Goal: Task Accomplishment & Management: Complete application form

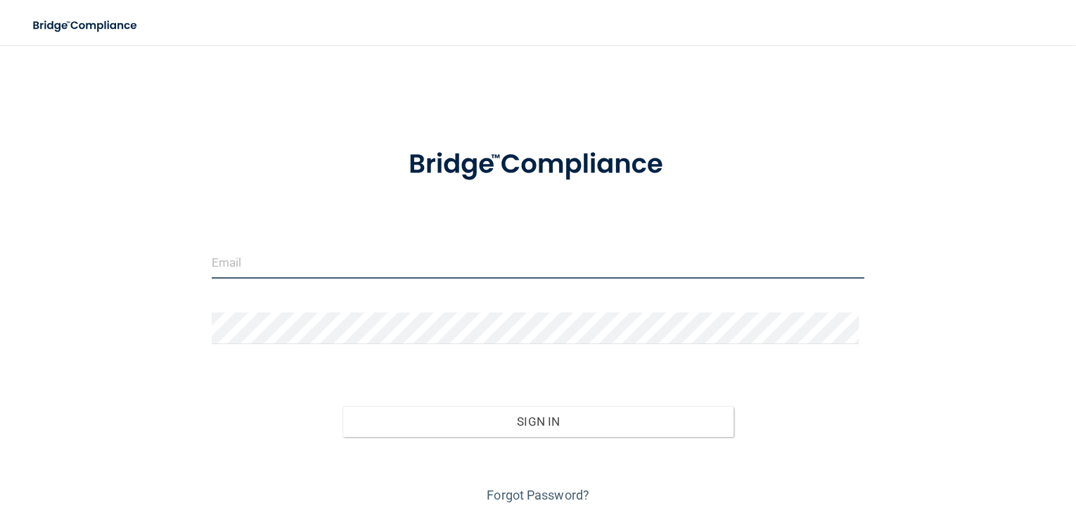
click at [292, 253] on input "email" at bounding box center [538, 263] width 652 height 32
type input "[EMAIL_ADDRESS][DOMAIN_NAME]"
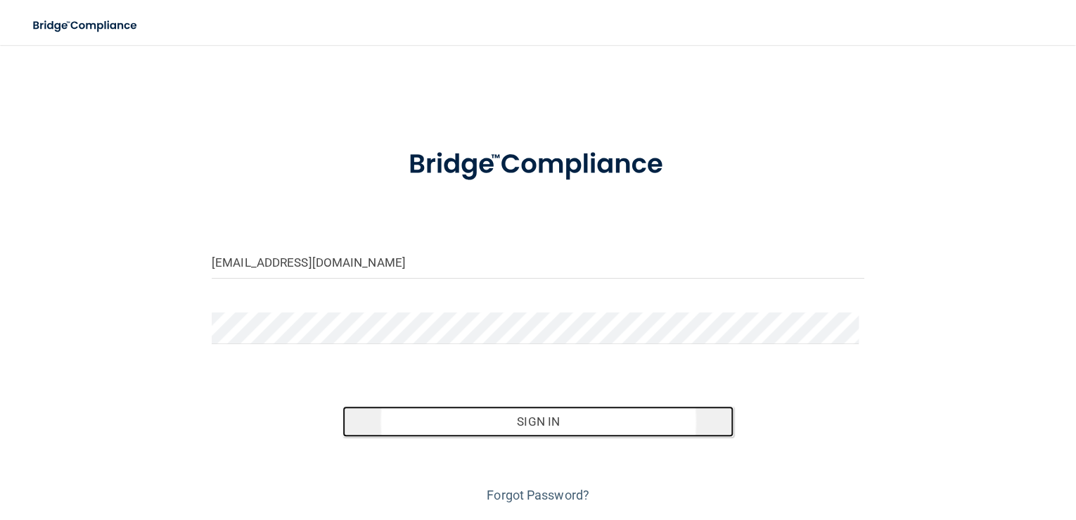
click at [511, 421] on button "Sign In" at bounding box center [538, 421] width 392 height 31
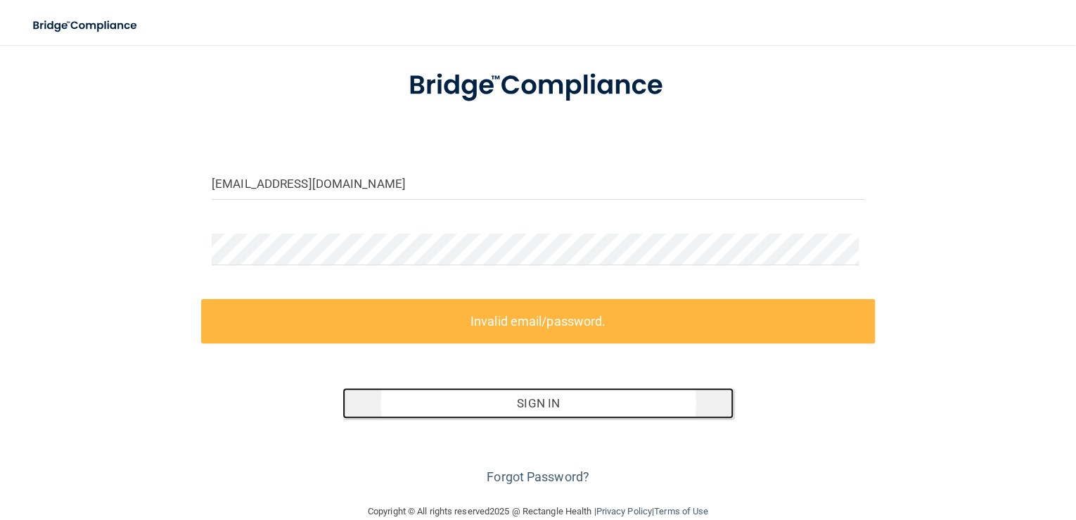
scroll to position [103, 0]
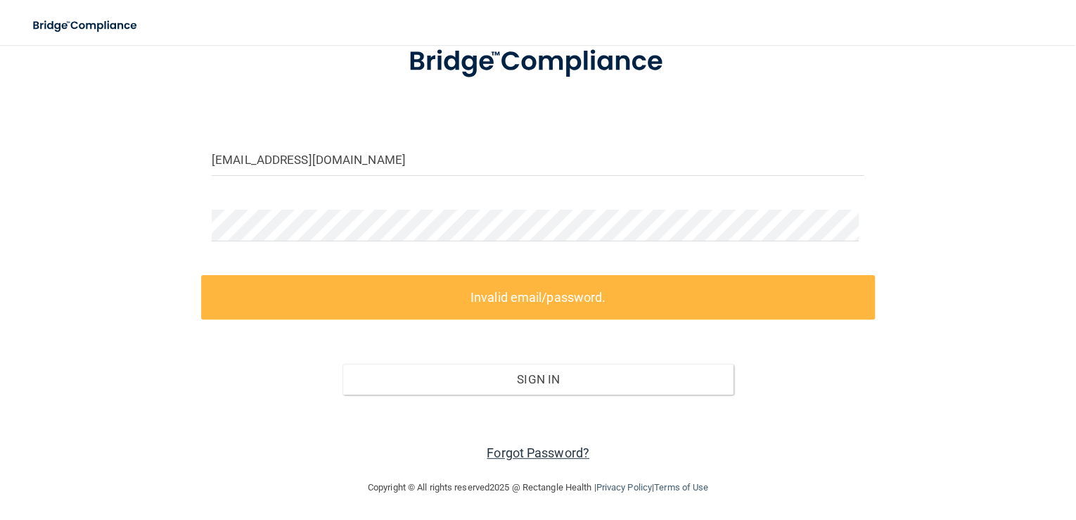
click at [515, 449] on link "Forgot Password?" at bounding box center [538, 452] width 103 height 15
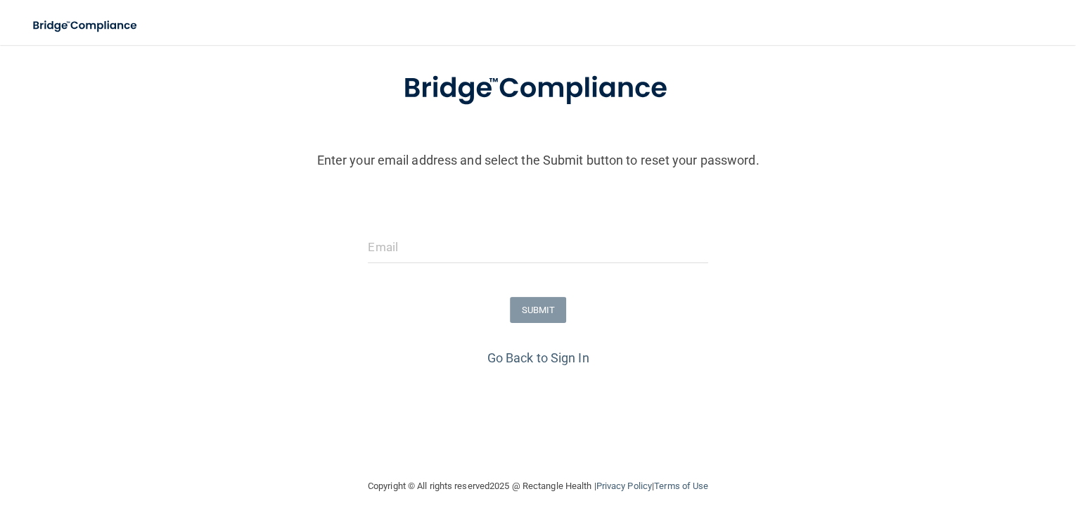
scroll to position [82, 0]
click at [398, 240] on input "email" at bounding box center [538, 247] width 340 height 32
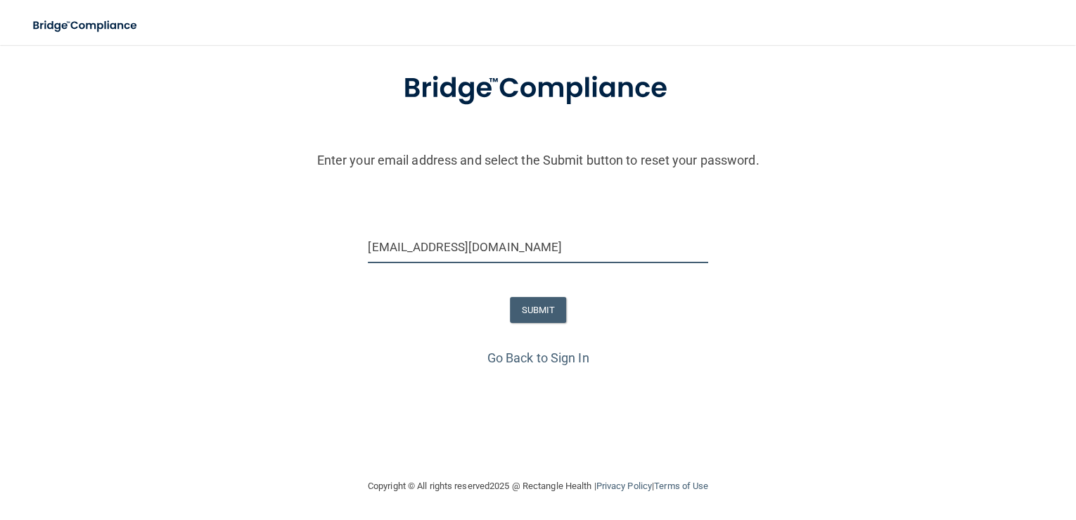
type input "[EMAIL_ADDRESS][DOMAIN_NAME]"
click at [538, 307] on button "SUBMIT" at bounding box center [538, 310] width 57 height 26
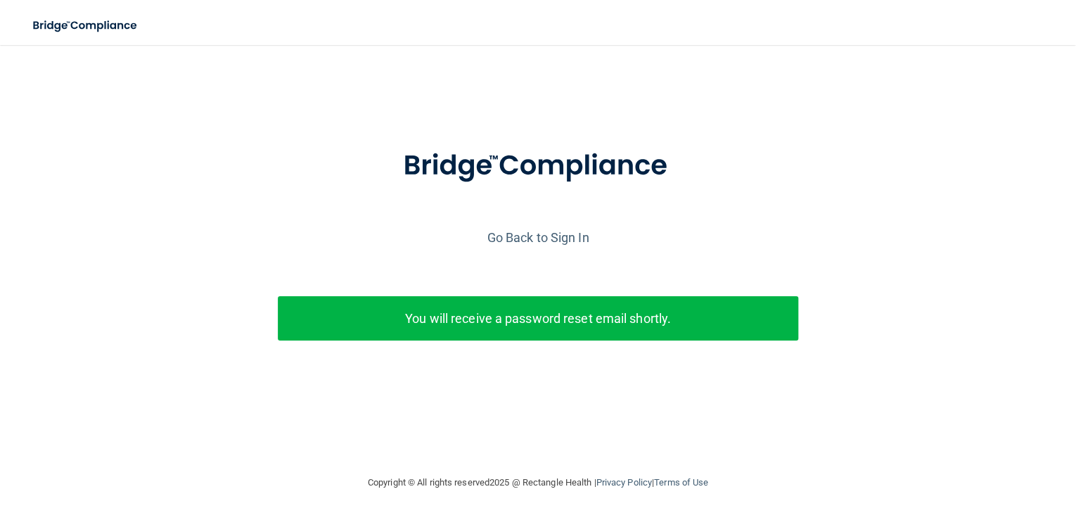
scroll to position [0, 0]
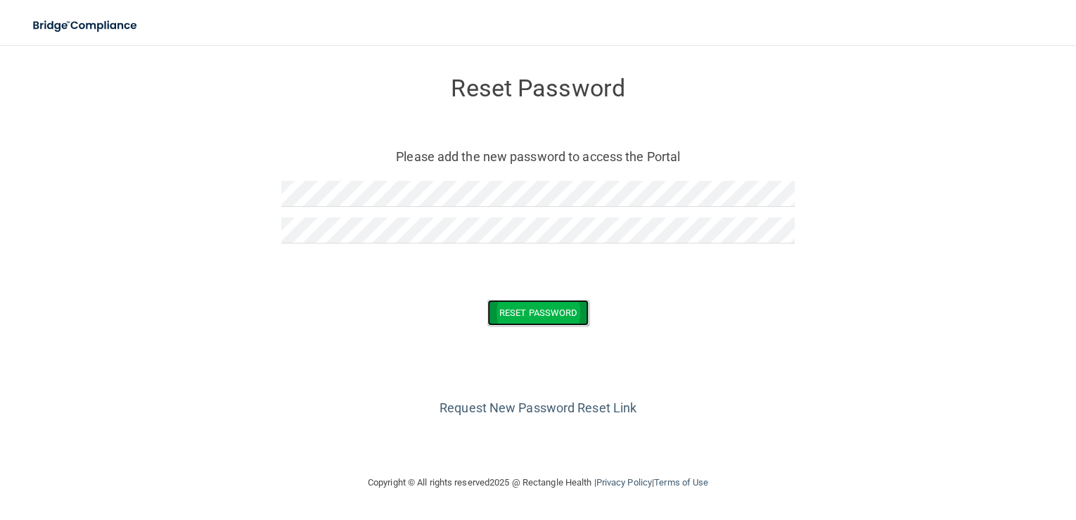
click at [515, 318] on button "Reset Password" at bounding box center [537, 313] width 101 height 26
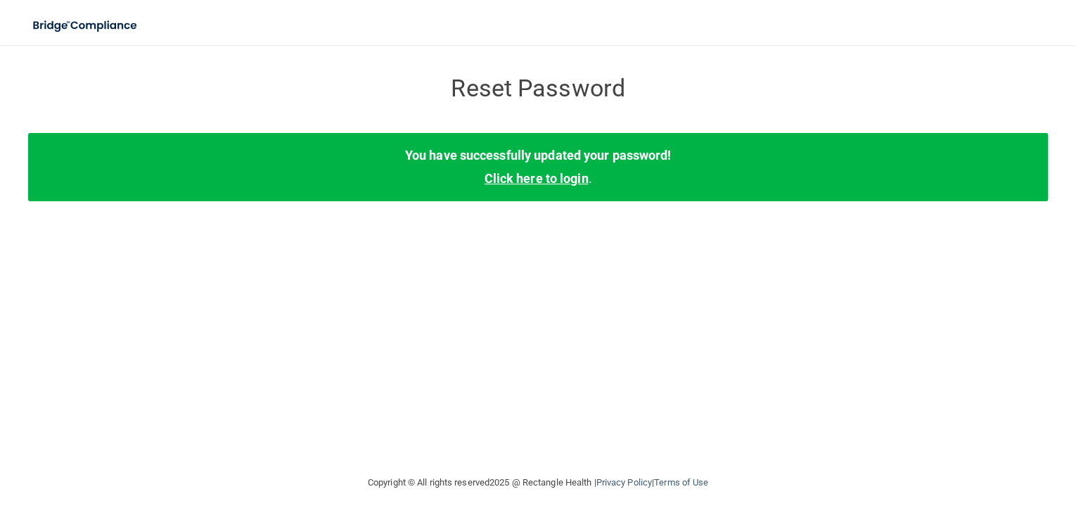
click at [548, 177] on link "Click here to login" at bounding box center [536, 178] width 104 height 15
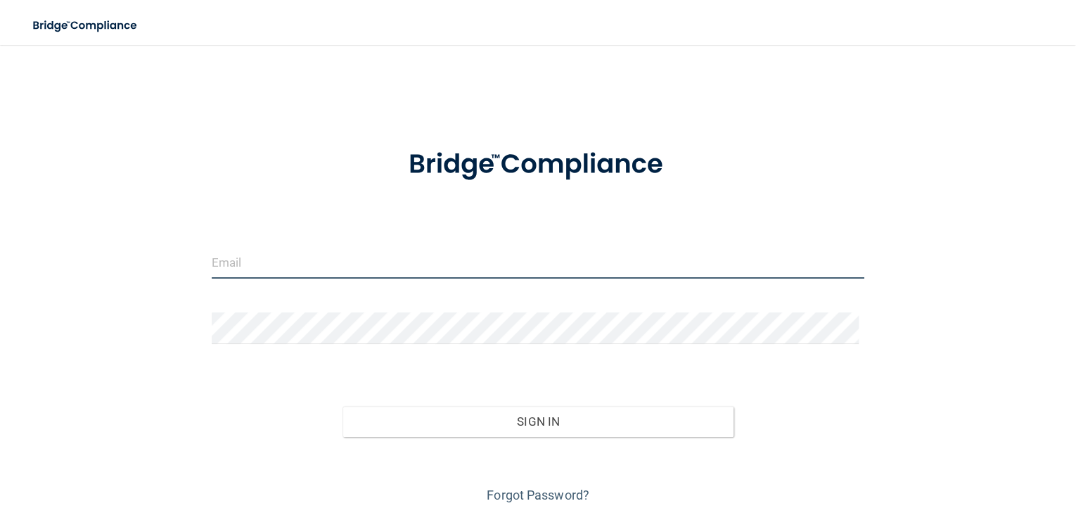
click at [311, 258] on input "email" at bounding box center [538, 263] width 652 height 32
type input "[EMAIL_ADDRESS][DOMAIN_NAME]"
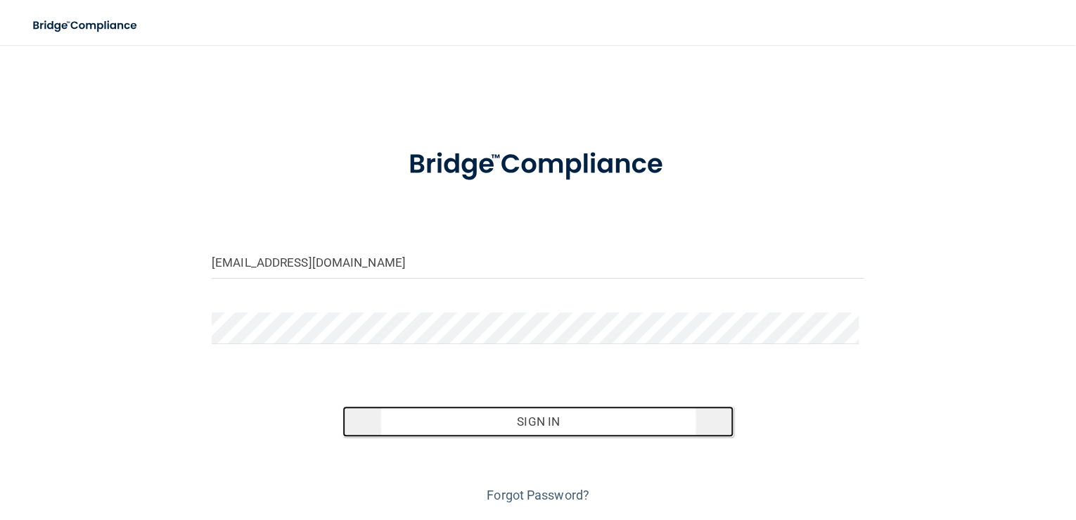
click at [533, 418] on button "Sign In" at bounding box center [538, 421] width 392 height 31
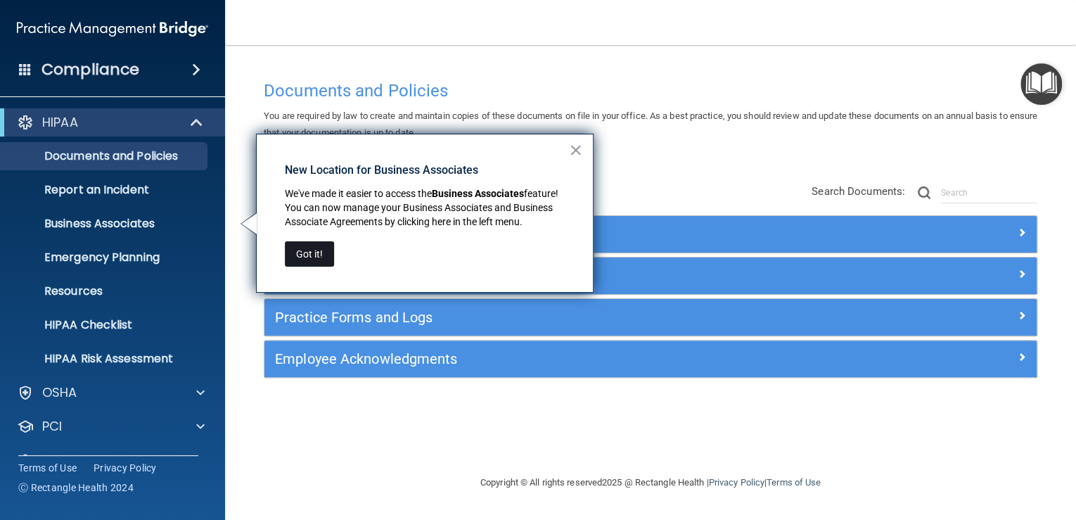
click at [324, 266] on button "Got it!" at bounding box center [309, 253] width 49 height 25
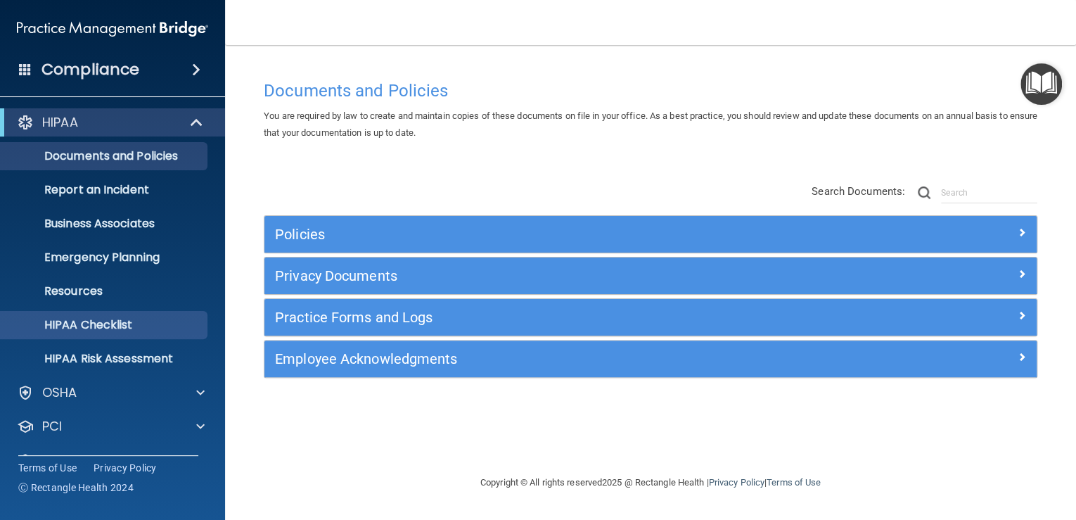
scroll to position [63, 0]
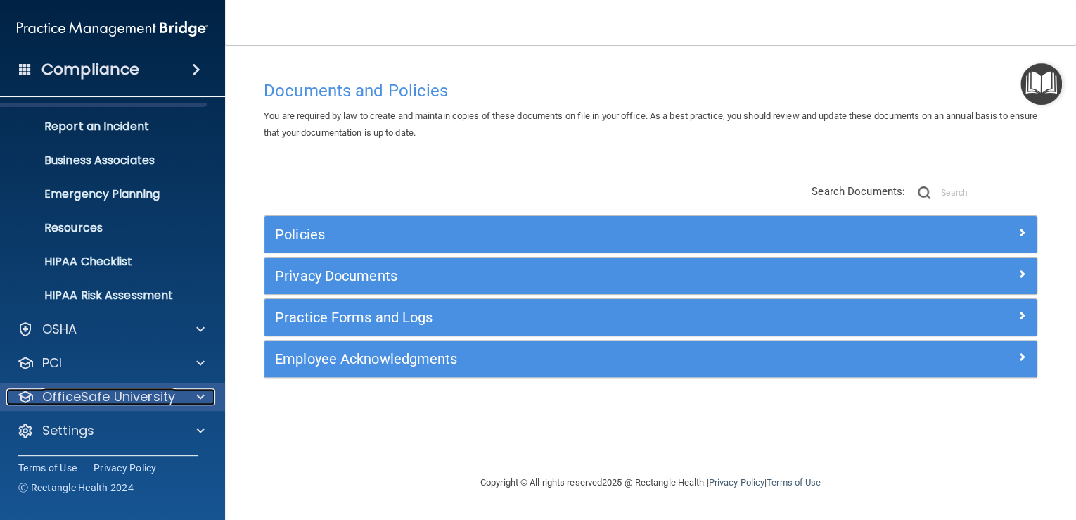
click at [143, 392] on p "OfficeSafe University" at bounding box center [108, 396] width 133 height 17
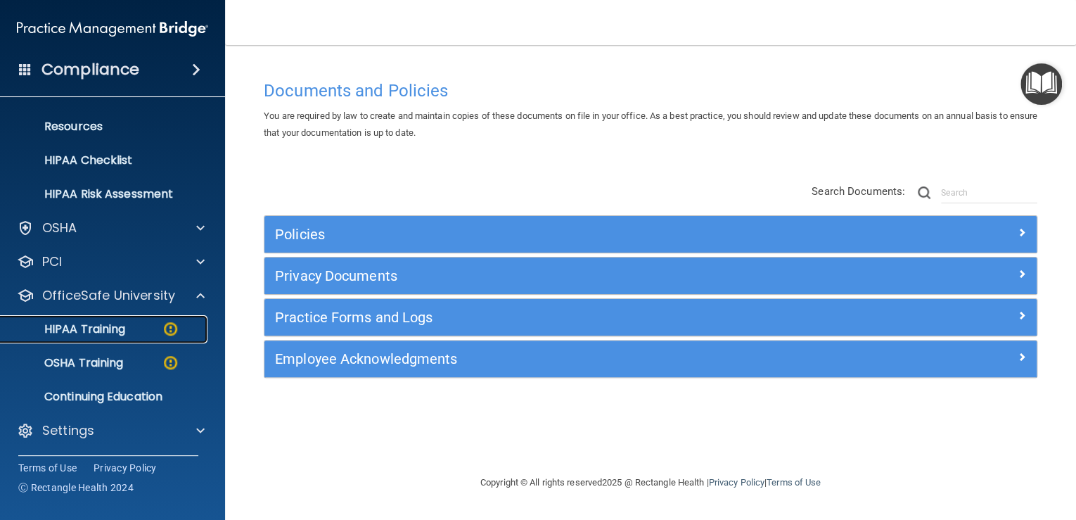
click at [118, 327] on p "HIPAA Training" at bounding box center [67, 329] width 116 height 14
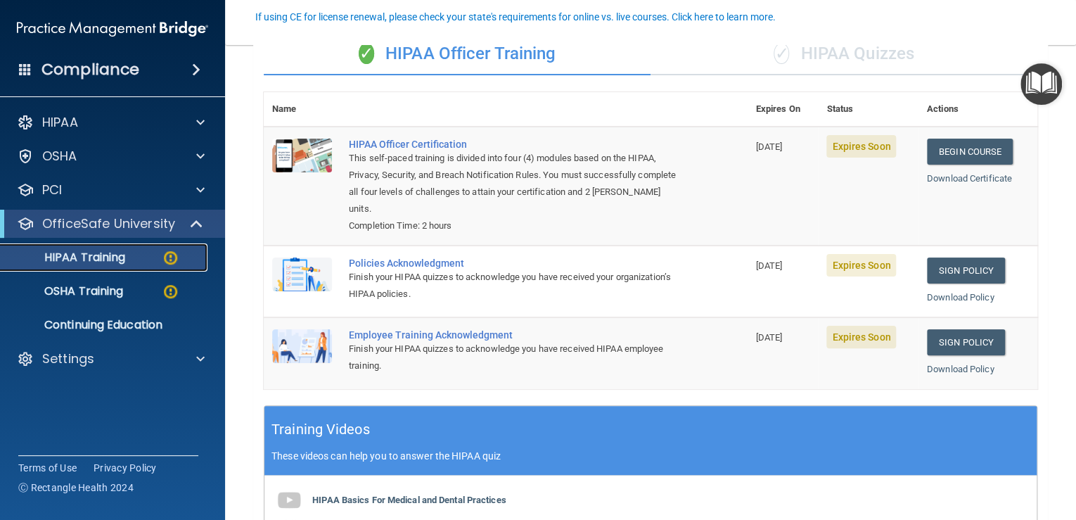
scroll to position [131, 0]
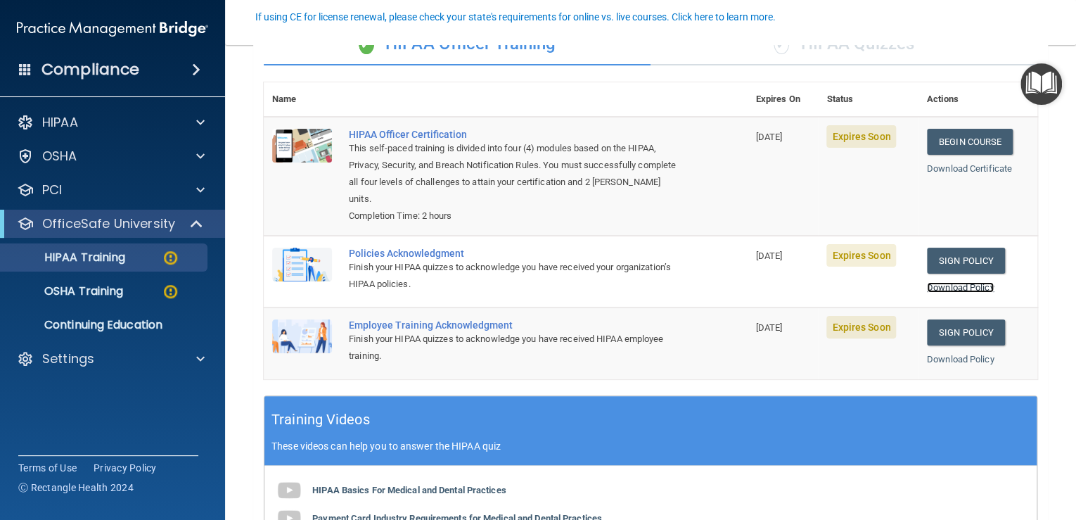
click at [941, 292] on link "Download Policy" at bounding box center [960, 287] width 67 height 11
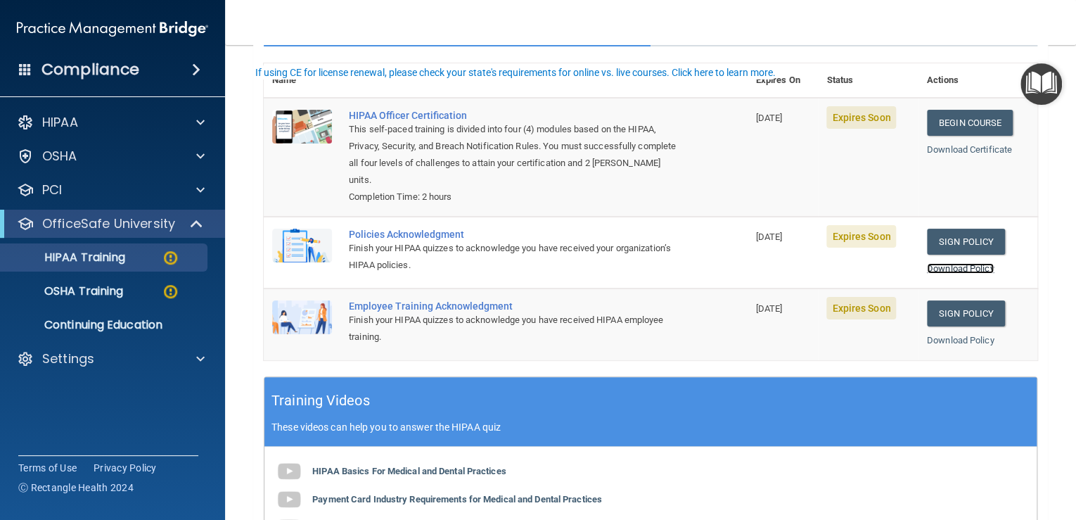
scroll to position [262, 0]
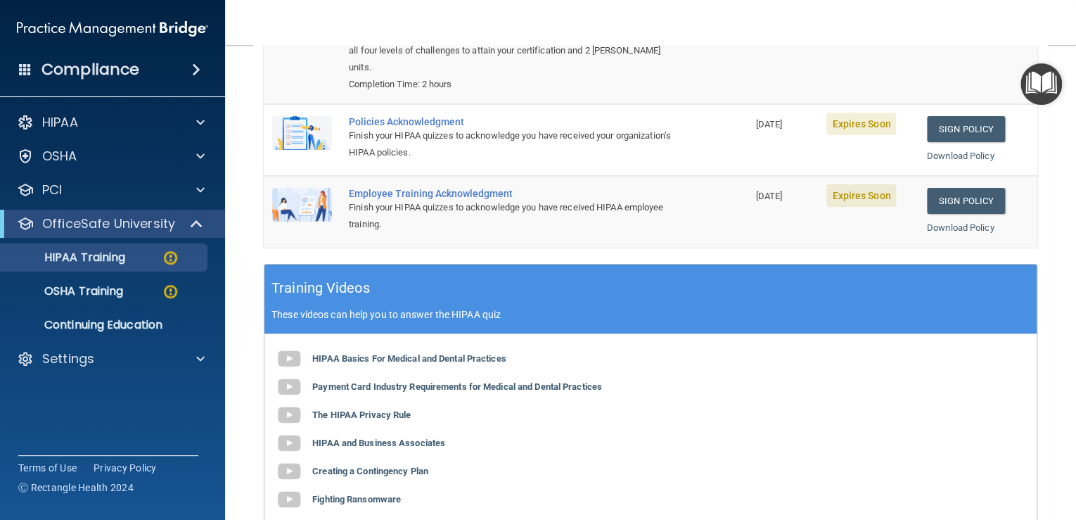
click at [840, 135] on span "Expires Soon" at bounding box center [861, 123] width 70 height 22
click at [763, 129] on span "10/17/2025" at bounding box center [769, 124] width 27 height 11
click at [840, 135] on span "Expires Soon" at bounding box center [861, 123] width 70 height 22
click at [944, 142] on link "Sign Policy" at bounding box center [966, 129] width 78 height 26
click at [949, 214] on link "Sign Policy" at bounding box center [966, 201] width 78 height 26
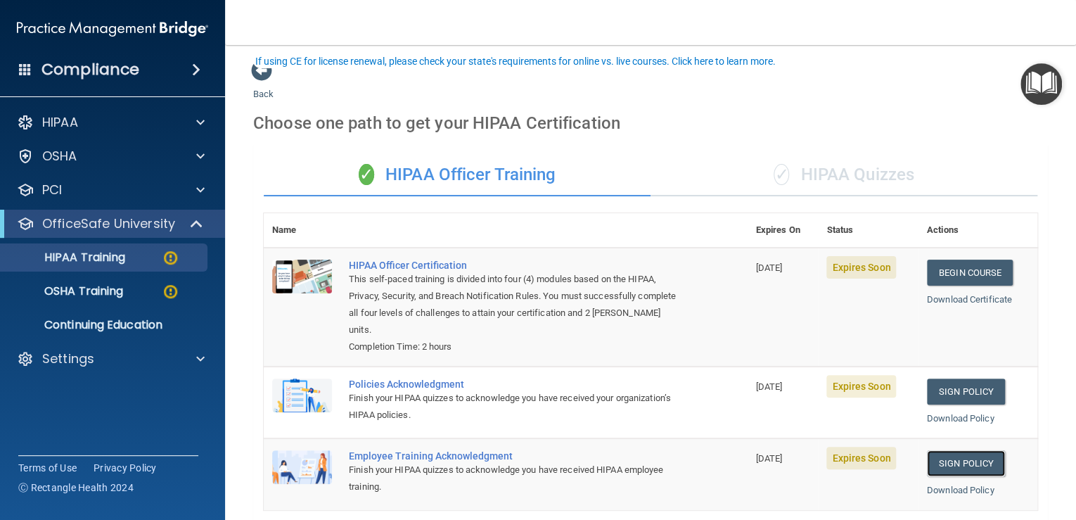
scroll to position [131, 0]
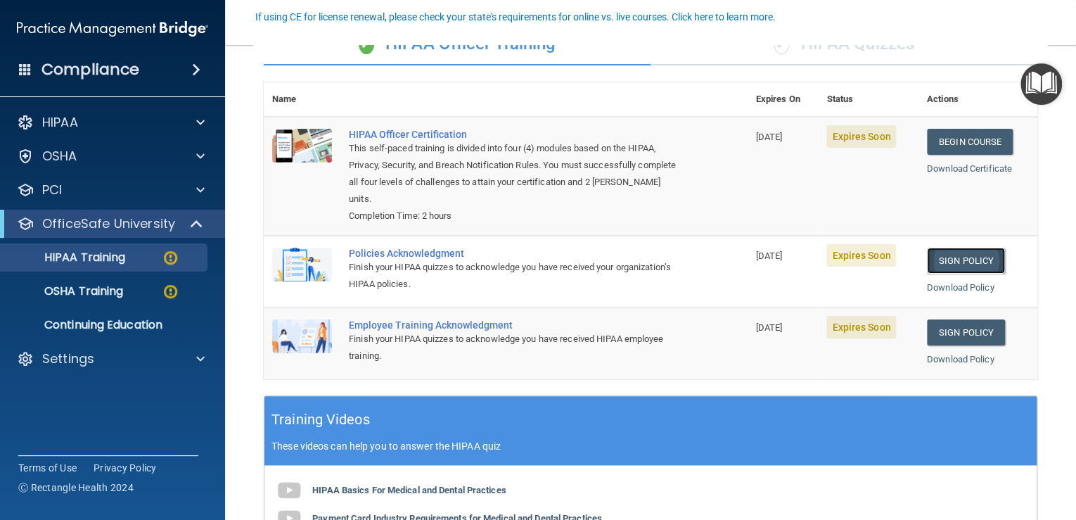
click at [953, 274] on link "Sign Policy" at bounding box center [966, 260] width 78 height 26
click at [936, 345] on link "Sign Policy" at bounding box center [966, 332] width 78 height 26
click at [290, 353] on img at bounding box center [302, 336] width 60 height 34
click at [951, 154] on link "Begin Course" at bounding box center [970, 142] width 86 height 26
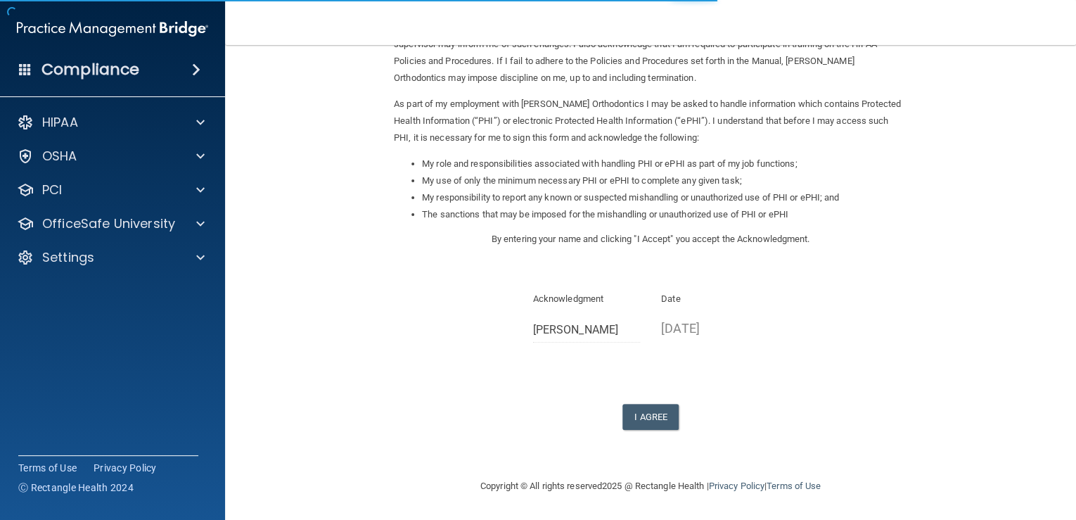
scroll to position [276, 0]
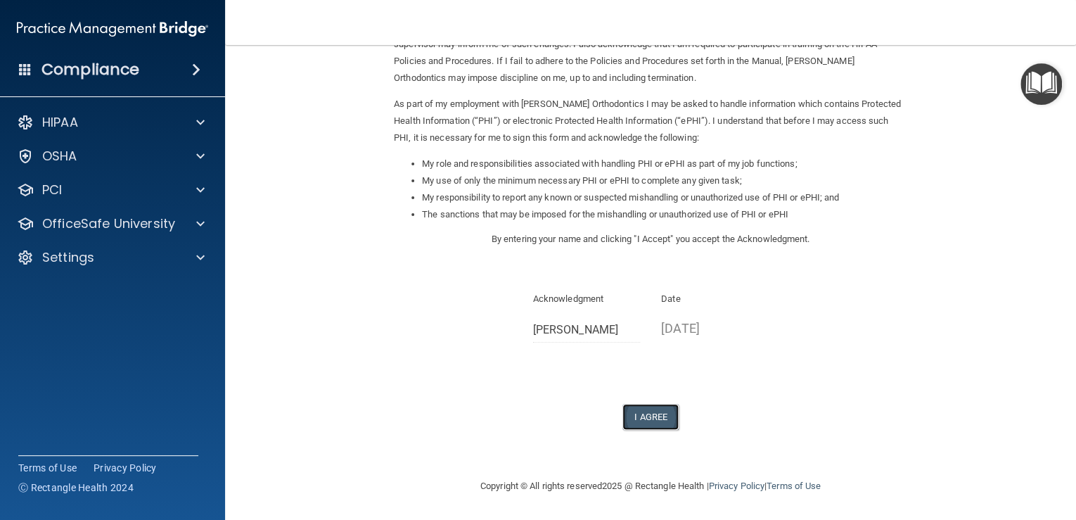
click at [653, 404] on button "I Agree" at bounding box center [650, 417] width 56 height 26
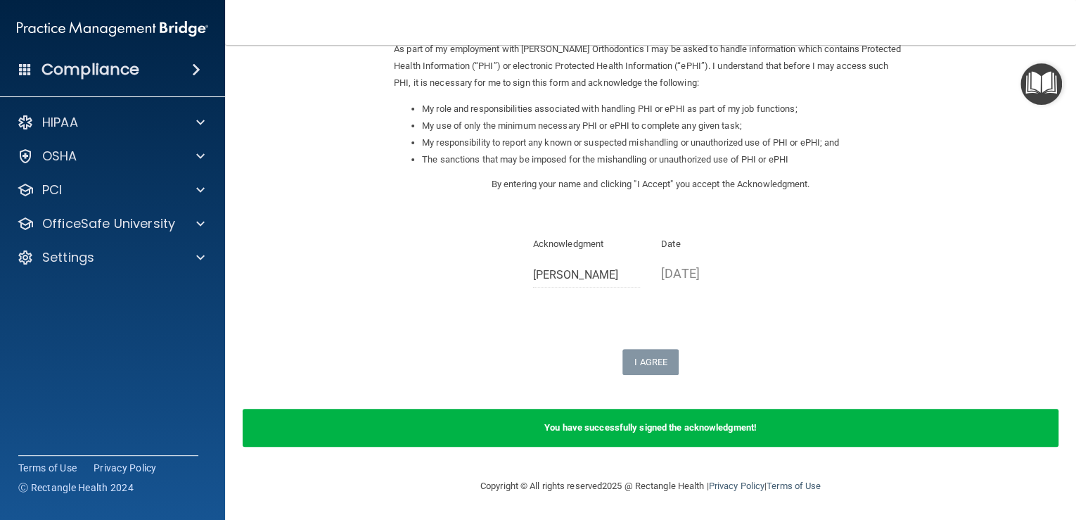
click at [643, 432] on b "You have successfully signed the acknowledgment!" at bounding box center [650, 427] width 212 height 11
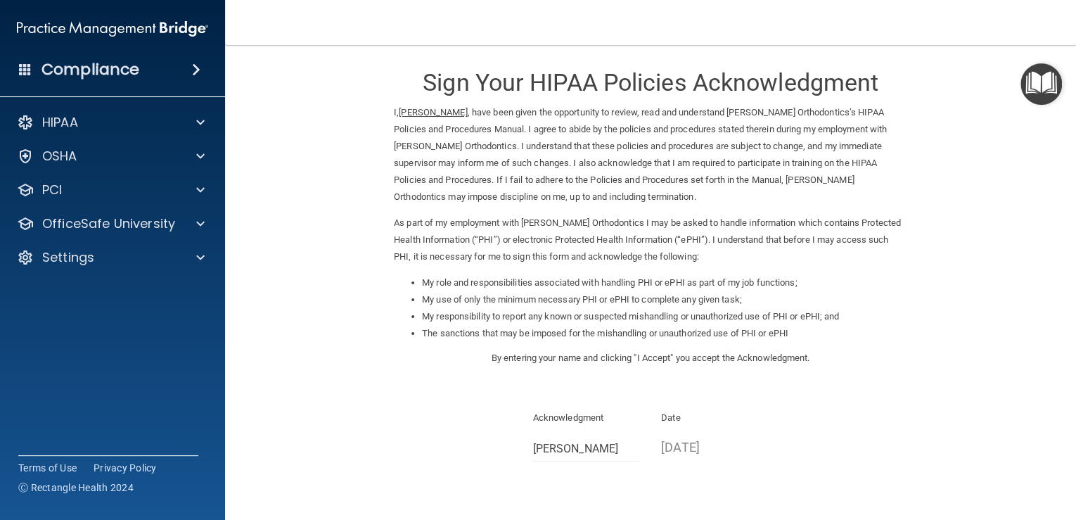
scroll to position [0, 0]
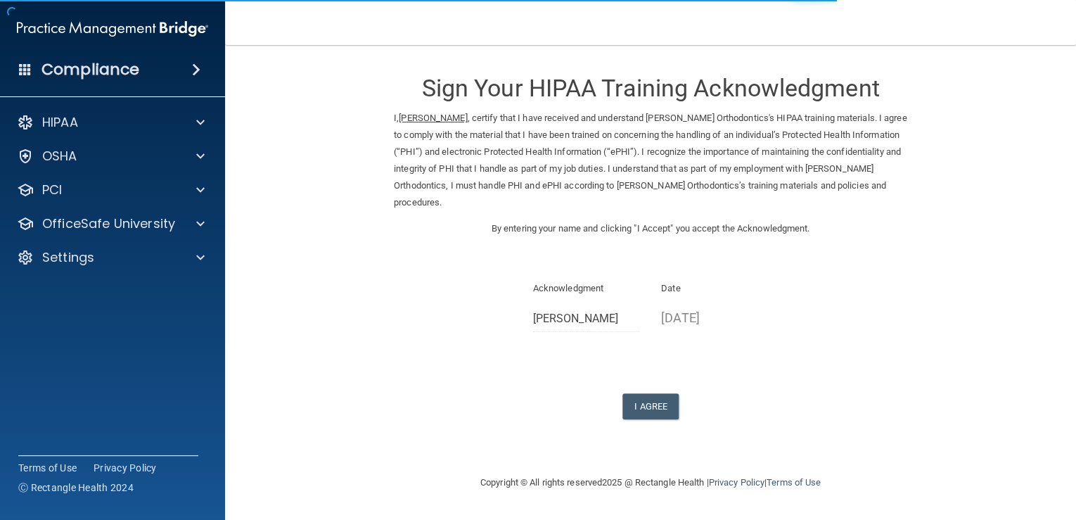
scroll to position [72, 0]
click at [644, 412] on button "I Agree" at bounding box center [650, 406] width 56 height 26
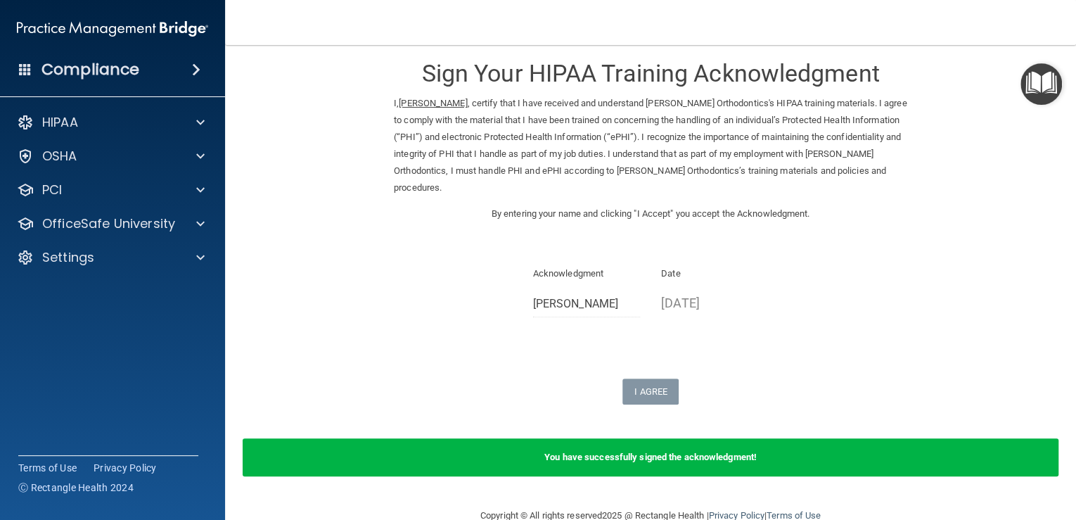
scroll to position [0, 0]
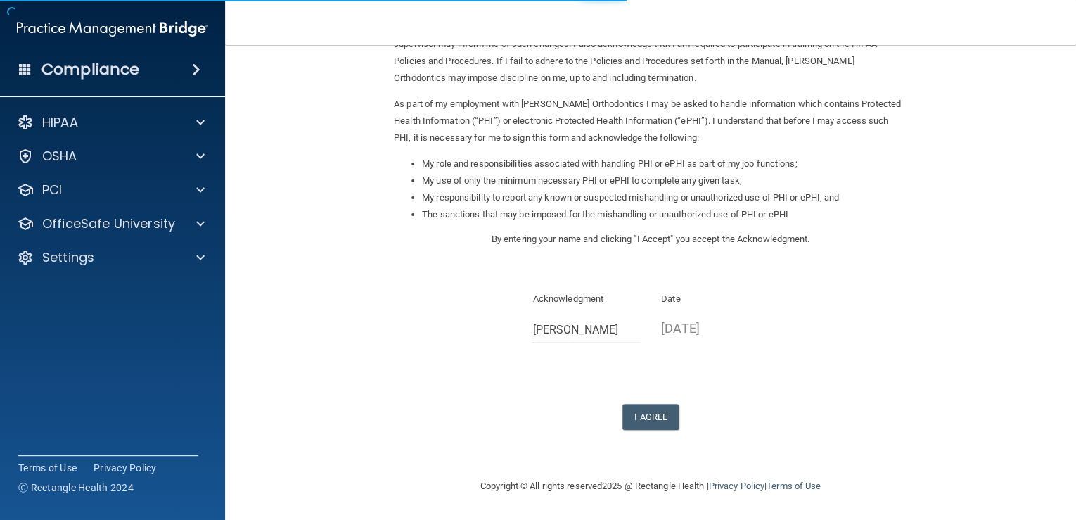
scroll to position [276, 0]
click at [643, 404] on button "I Agree" at bounding box center [650, 417] width 56 height 26
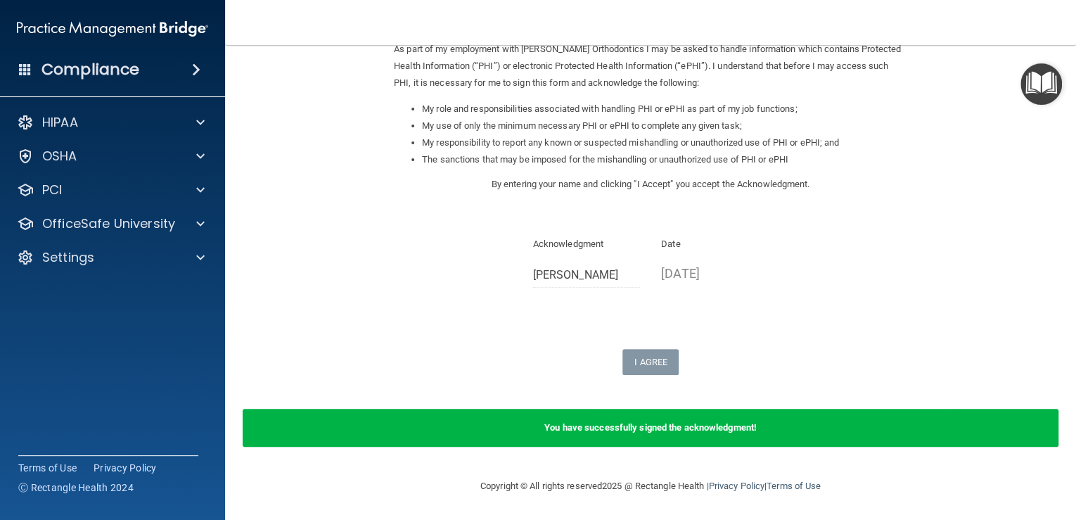
scroll to position [335, 0]
click at [671, 430] on b "You have successfully signed the acknowledgment!" at bounding box center [650, 427] width 212 height 11
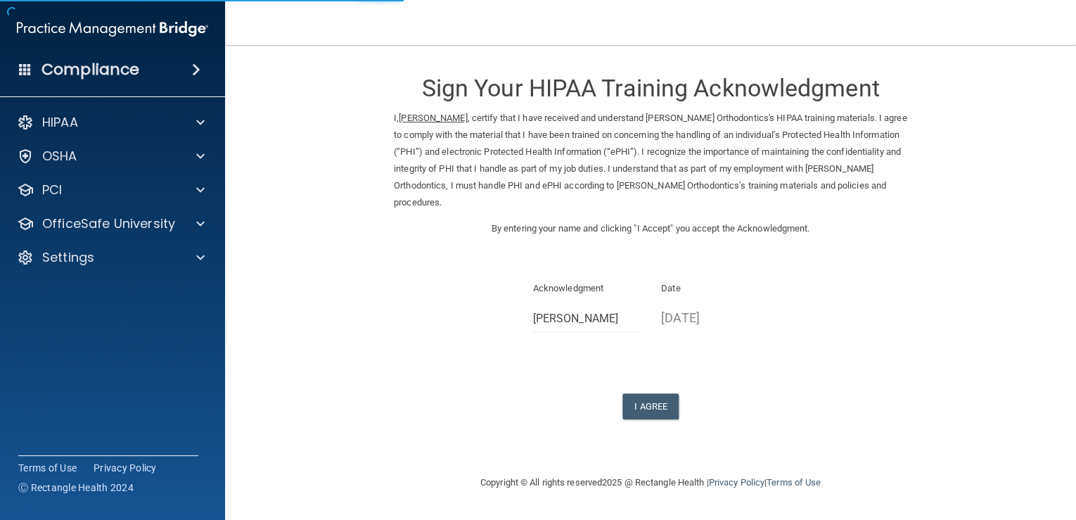
scroll to position [72, 0]
click at [651, 394] on button "I Agree" at bounding box center [650, 406] width 56 height 26
click at [650, 404] on button "I Agree" at bounding box center [650, 406] width 56 height 26
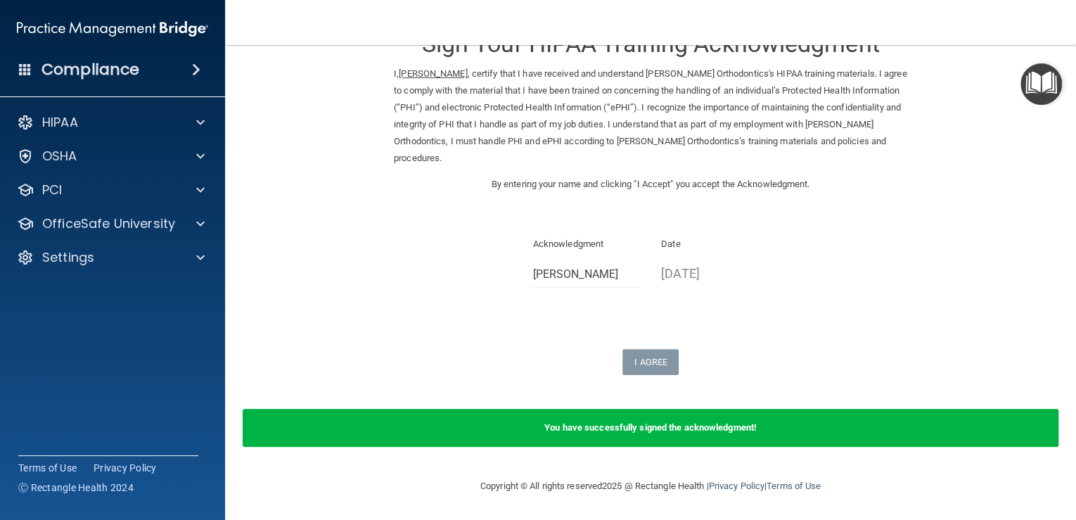
scroll to position [130, 0]
click at [666, 438] on div "You have successfully signed the acknowledgment!" at bounding box center [651, 428] width 816 height 38
click at [696, 262] on p "10/01/2025" at bounding box center [715, 273] width 108 height 23
